Goal: Find specific page/section: Find specific page/section

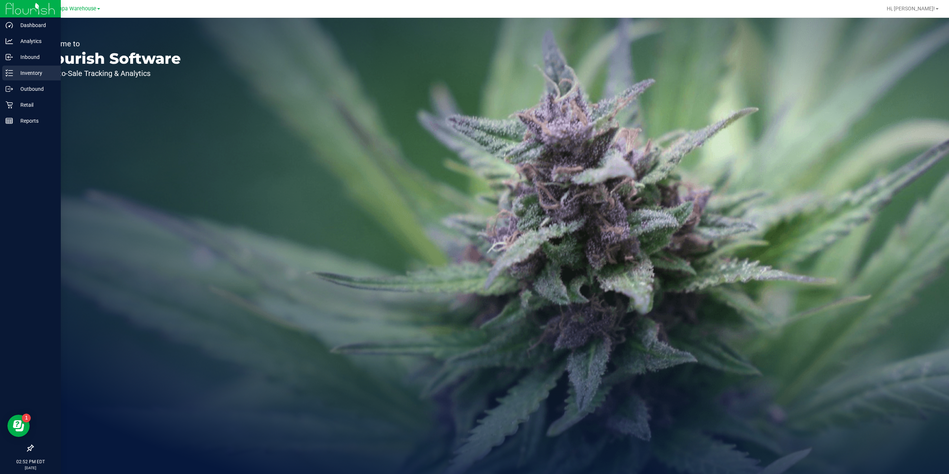
click at [35, 70] on p "Inventory" at bounding box center [35, 73] width 45 height 9
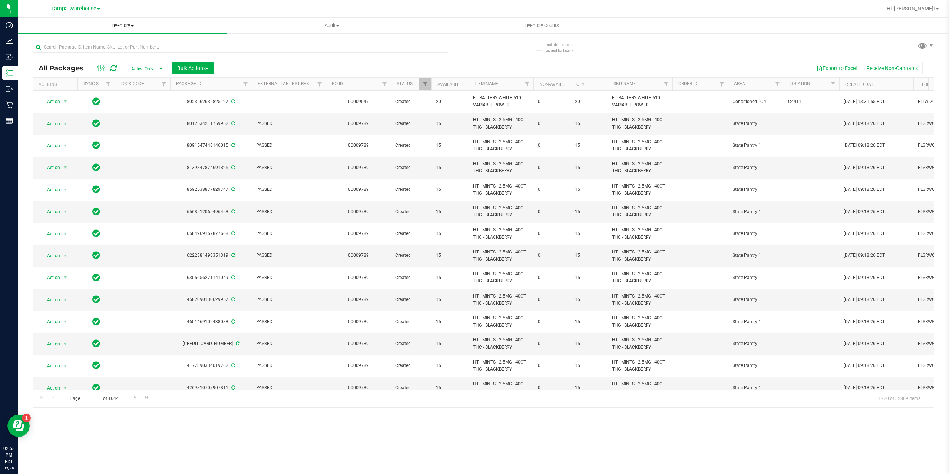
click at [124, 24] on span "Inventory" at bounding box center [123, 25] width 210 height 7
click at [59, 54] on span "All inventory" at bounding box center [43, 53] width 50 height 6
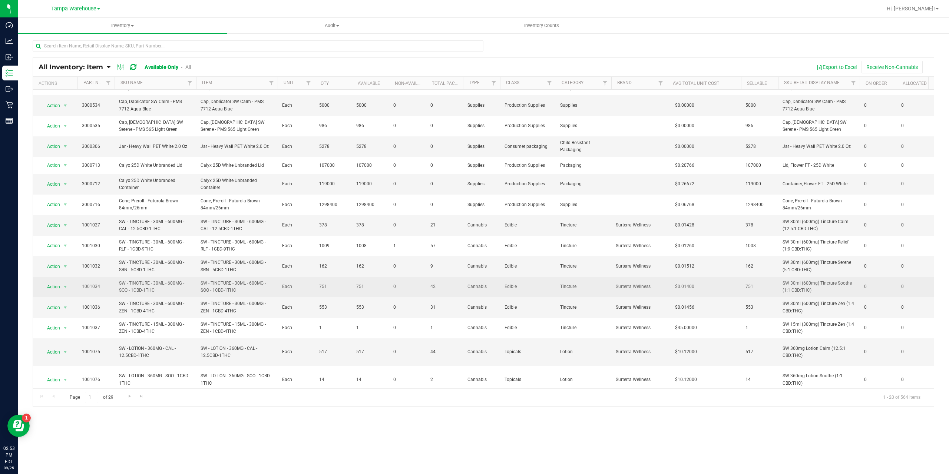
scroll to position [121, 0]
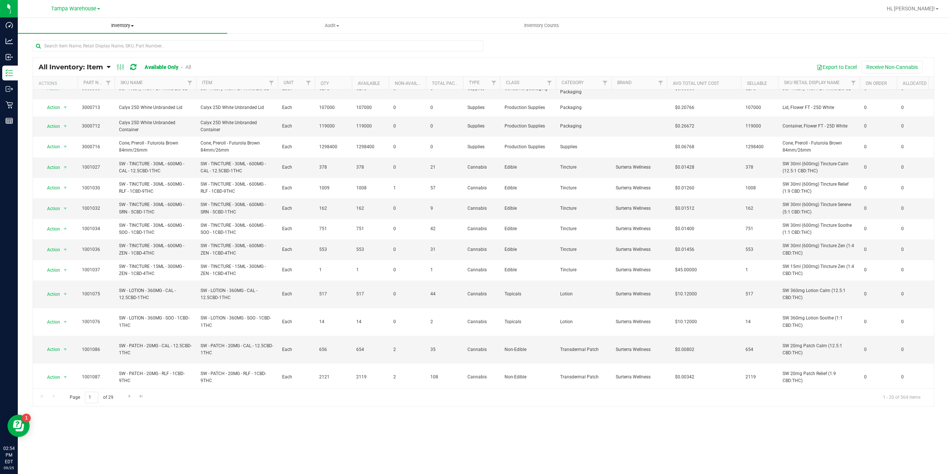
click at [116, 24] on span "Inventory" at bounding box center [123, 25] width 210 height 7
click at [53, 46] on span "All packages" at bounding box center [43, 45] width 51 height 6
